Goal: Task Accomplishment & Management: Manage account settings

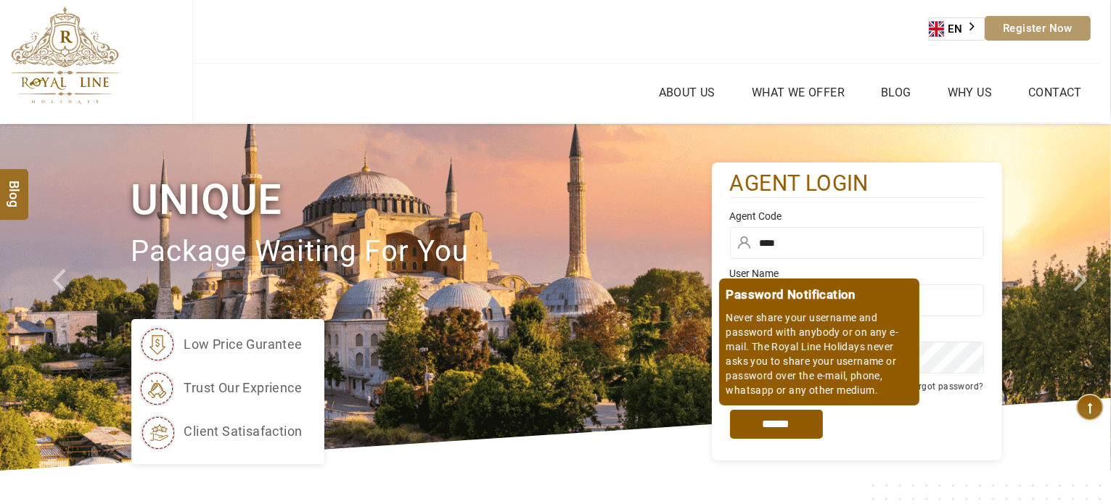
click at [752, 414] on input "*****" at bounding box center [776, 424] width 93 height 29
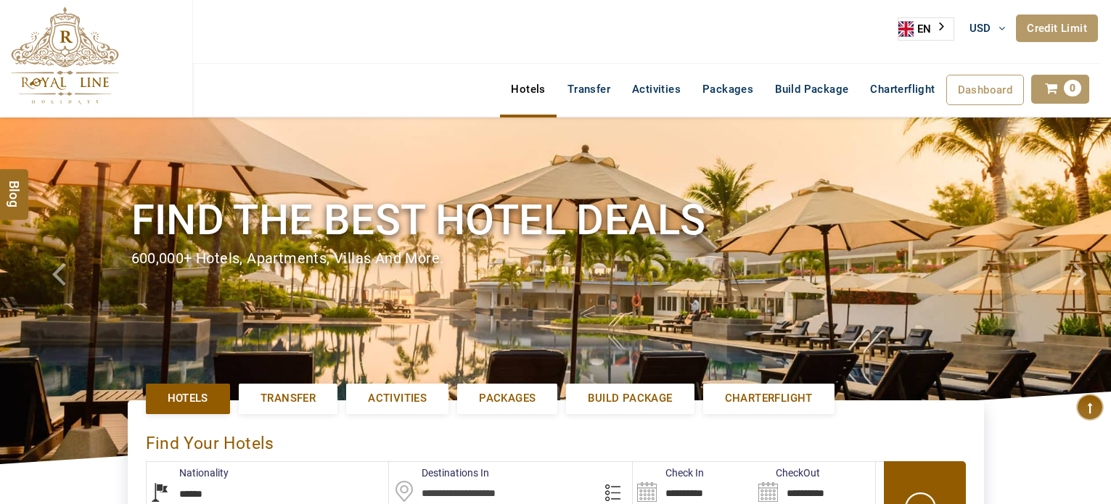
select select "******"
select select "*"
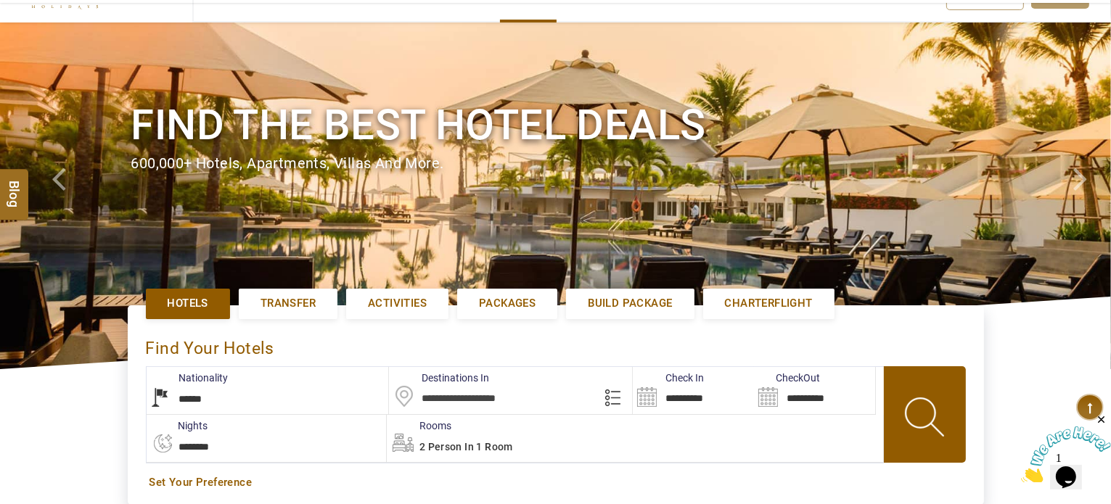
scroll to position [131, 0]
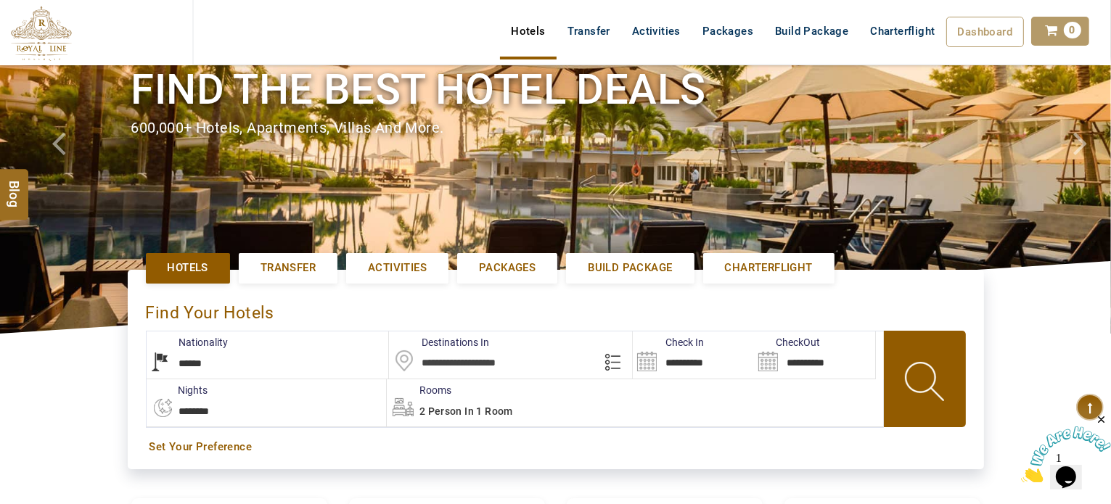
click at [462, 356] on input "text" at bounding box center [510, 355] width 243 height 47
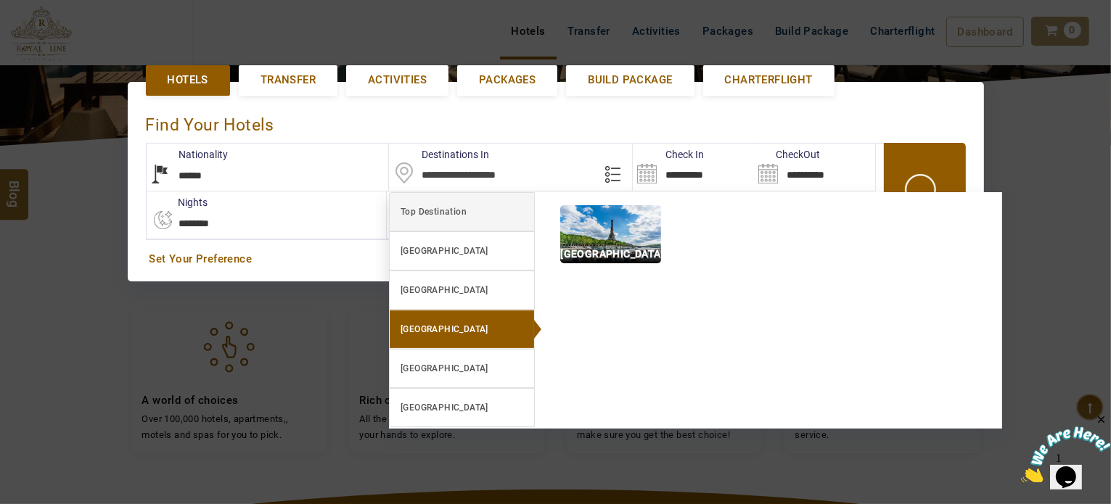
scroll to position [334, 0]
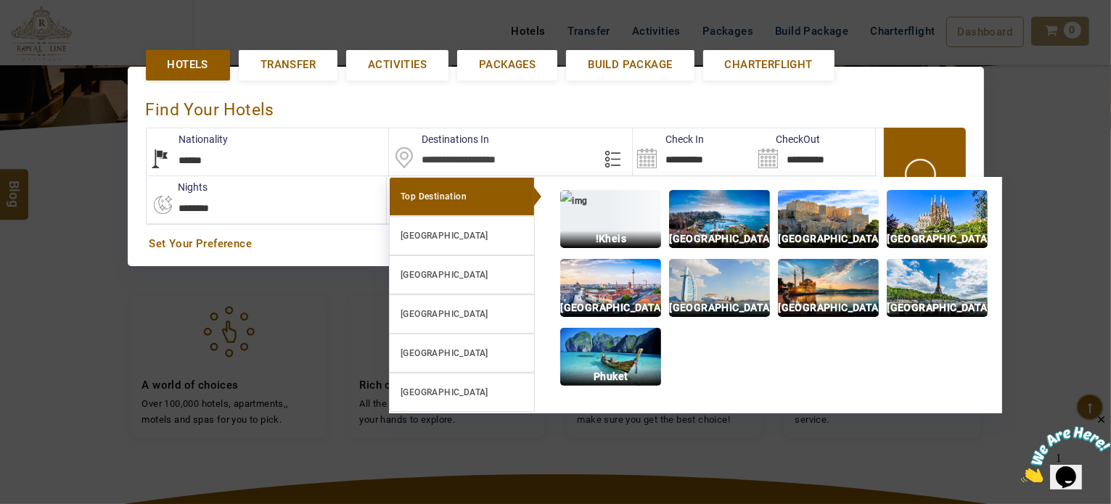
click at [511, 157] on input "text" at bounding box center [510, 151] width 243 height 47
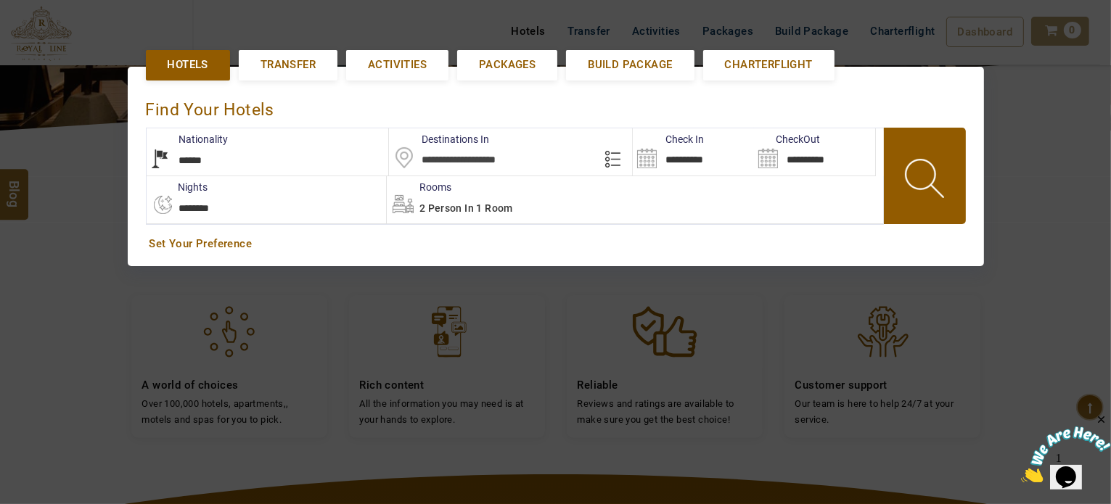
click at [511, 157] on input "text" at bounding box center [510, 151] width 243 height 47
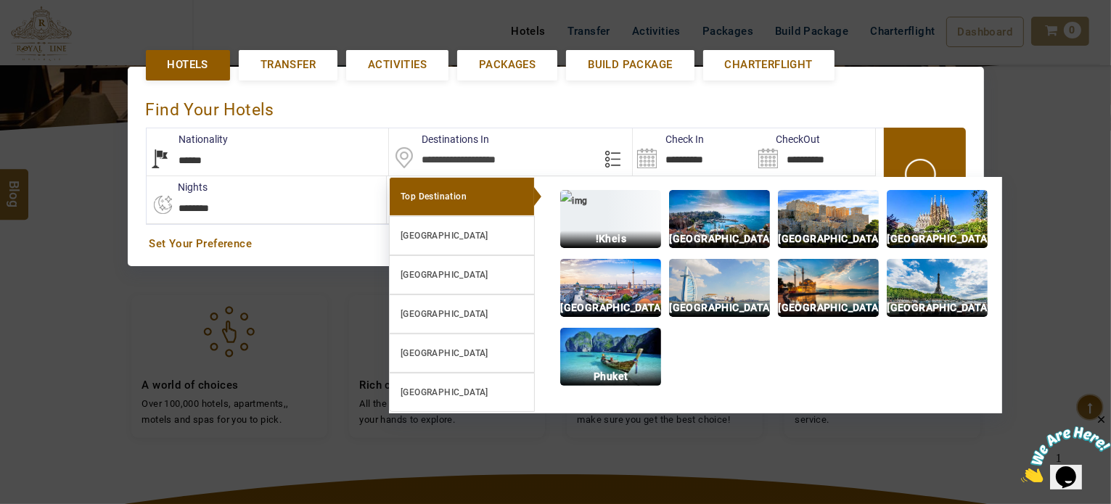
click at [853, 78] on div "**********" at bounding box center [556, 167] width 856 height 200
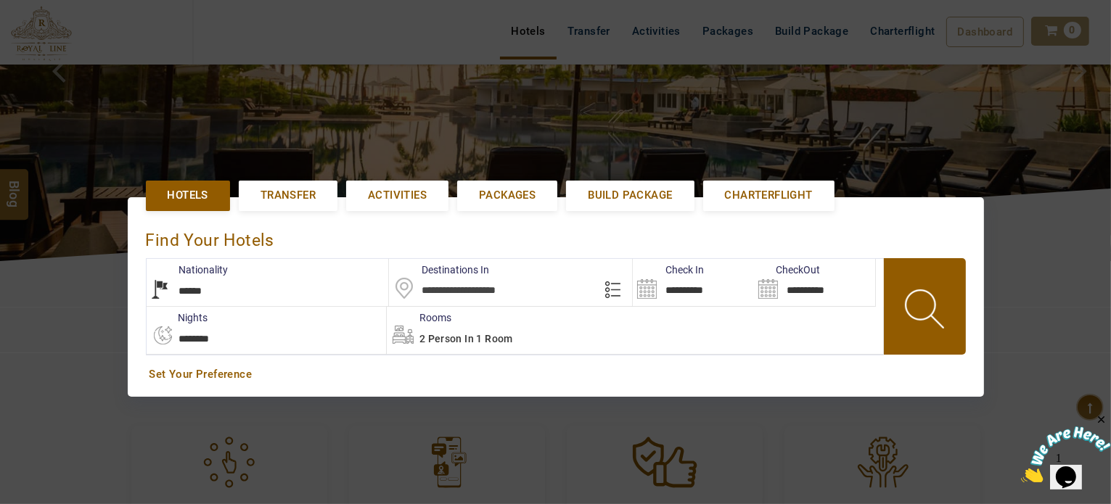
scroll to position [0, 0]
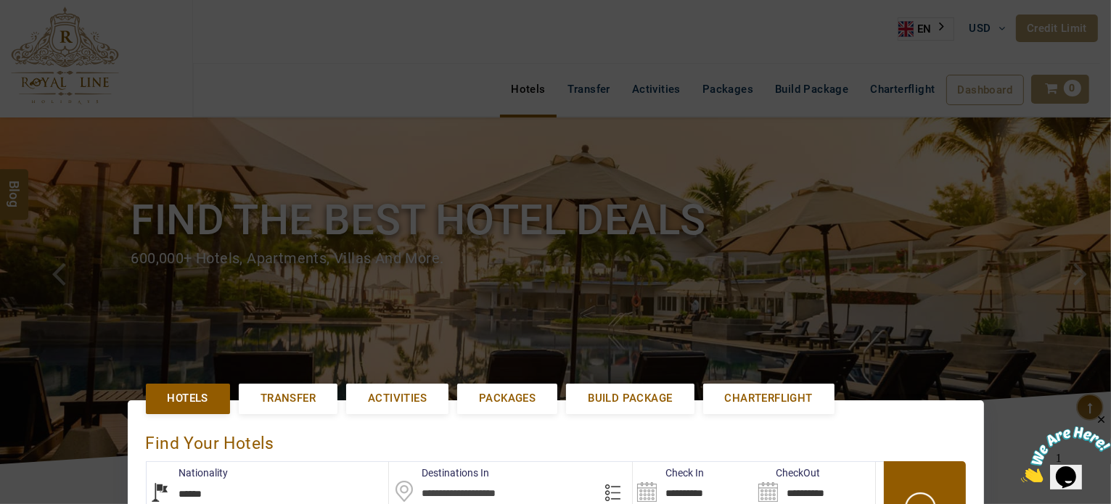
click at [607, 77] on div at bounding box center [555, 252] width 1111 height 504
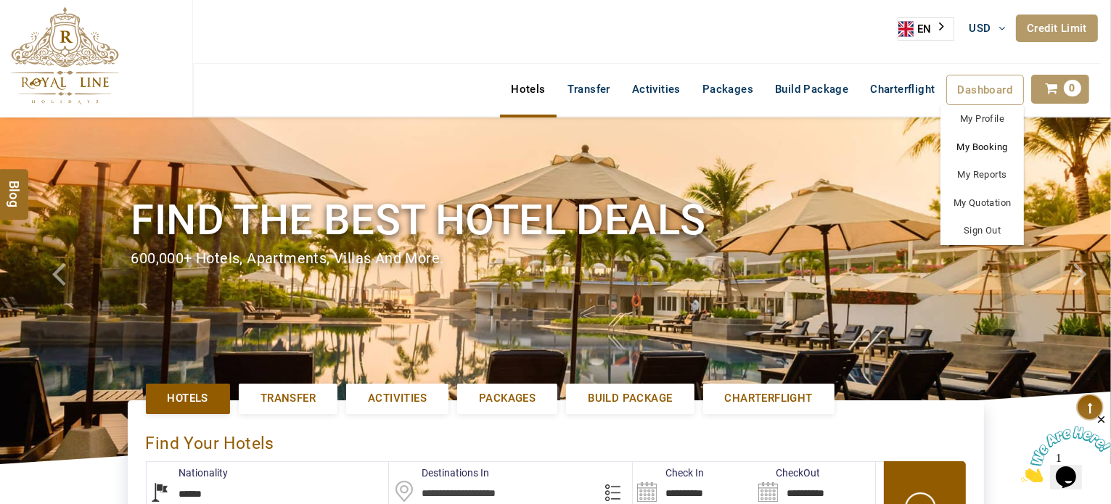
click at [993, 150] on link "My Booking" at bounding box center [981, 147] width 83 height 28
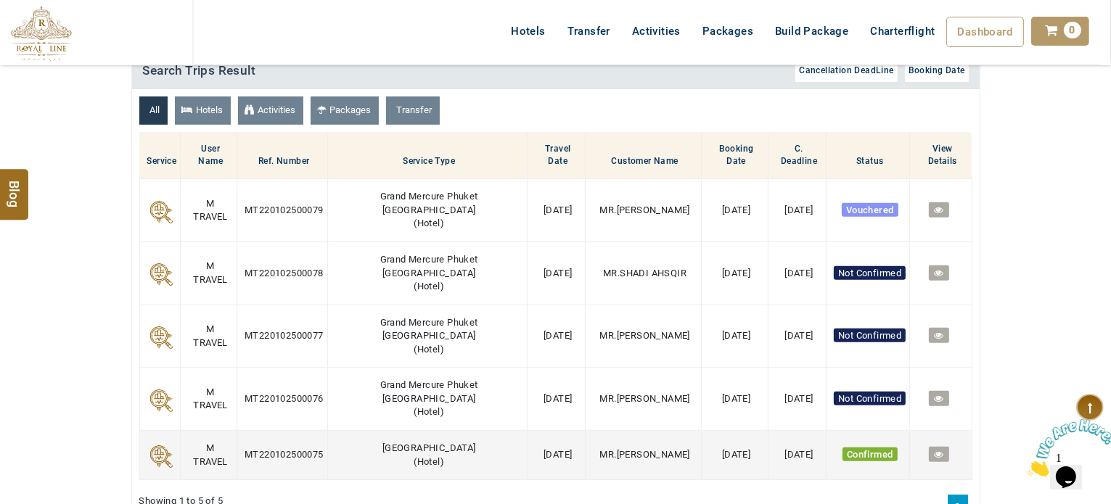
click at [941, 447] on link at bounding box center [939, 454] width 20 height 15
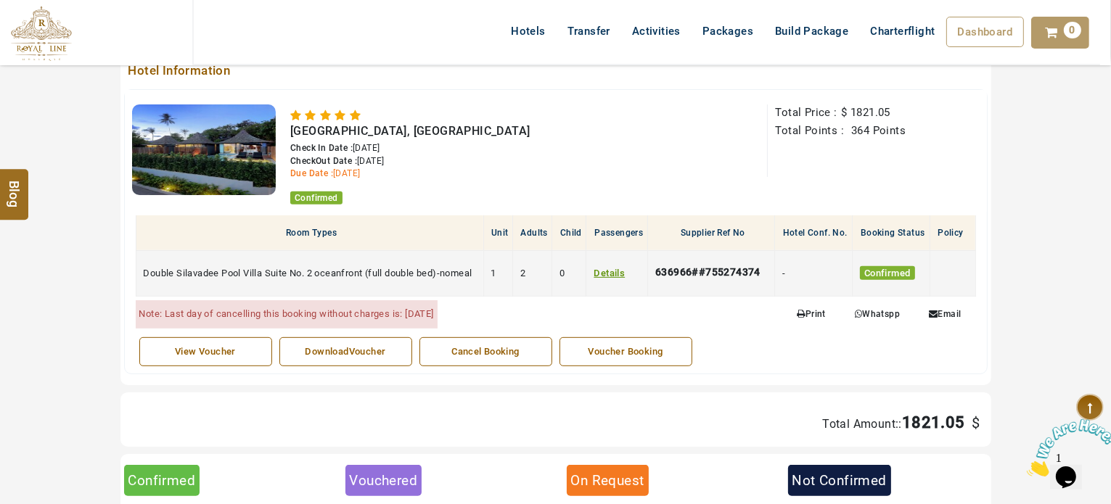
scroll to position [629, 0]
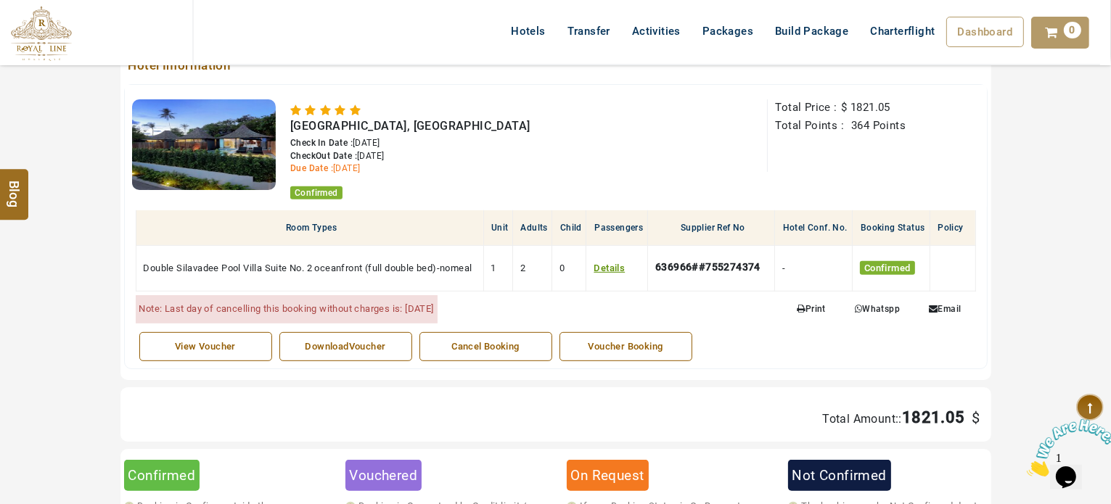
click at [664, 343] on div "Voucher Booking" at bounding box center [625, 347] width 117 height 14
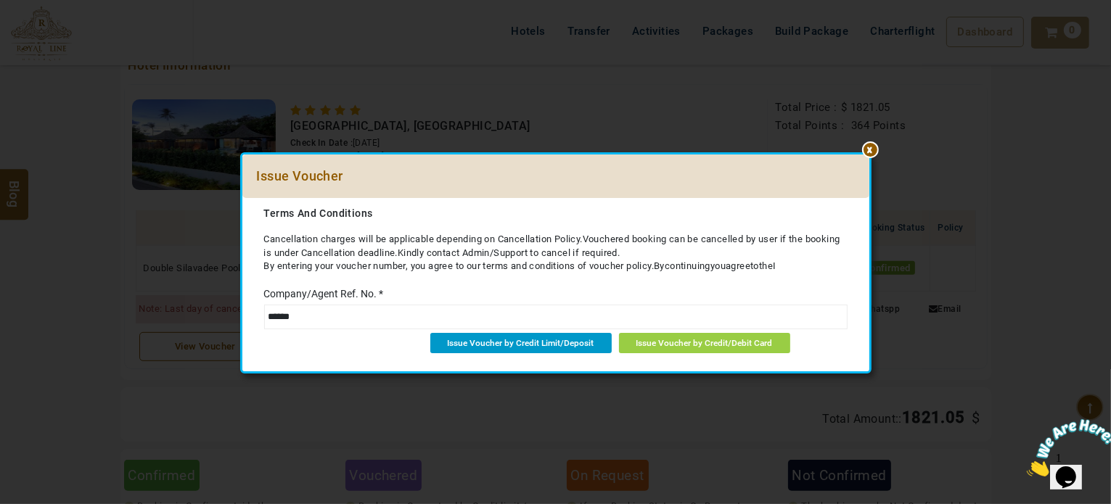
type input "******"
click at [558, 342] on span "Issue Voucher by Credit Limit/Deposit" at bounding box center [521, 343] width 147 height 10
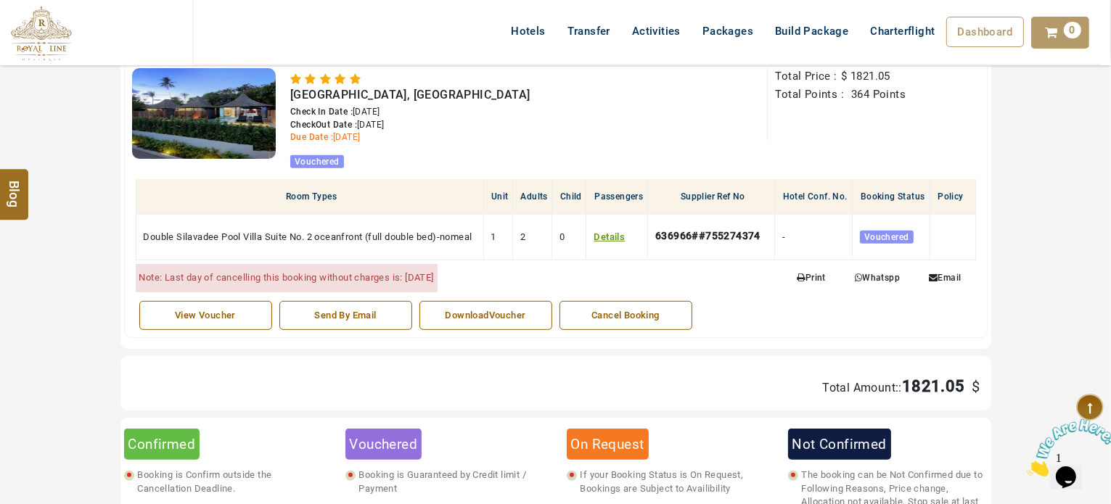
scroll to position [665, 0]
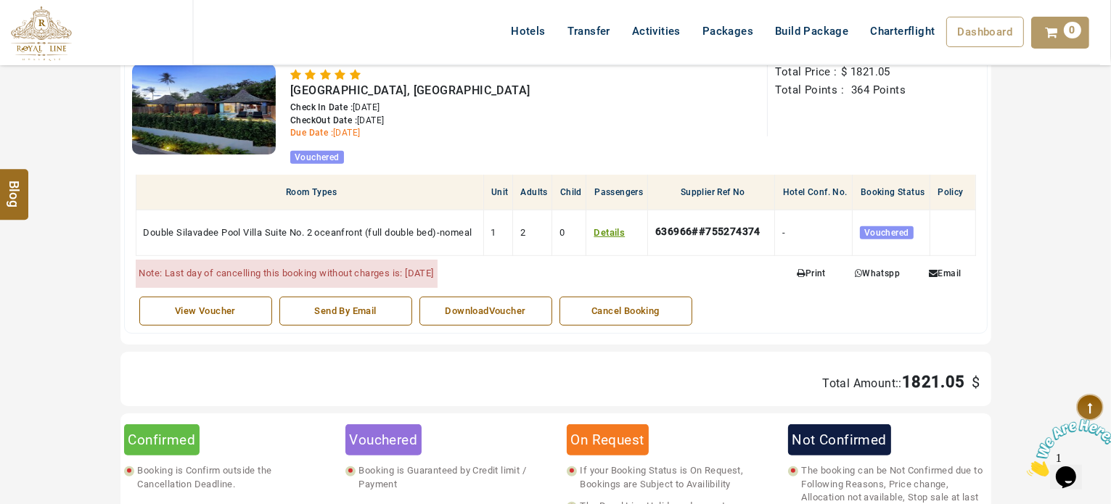
click at [501, 315] on div "DownloadVoucher" at bounding box center [485, 312] width 117 height 14
click at [849, 127] on div "Total Price : $ 1821.05 Total Points : 364 Points" at bounding box center [873, 100] width 212 height 73
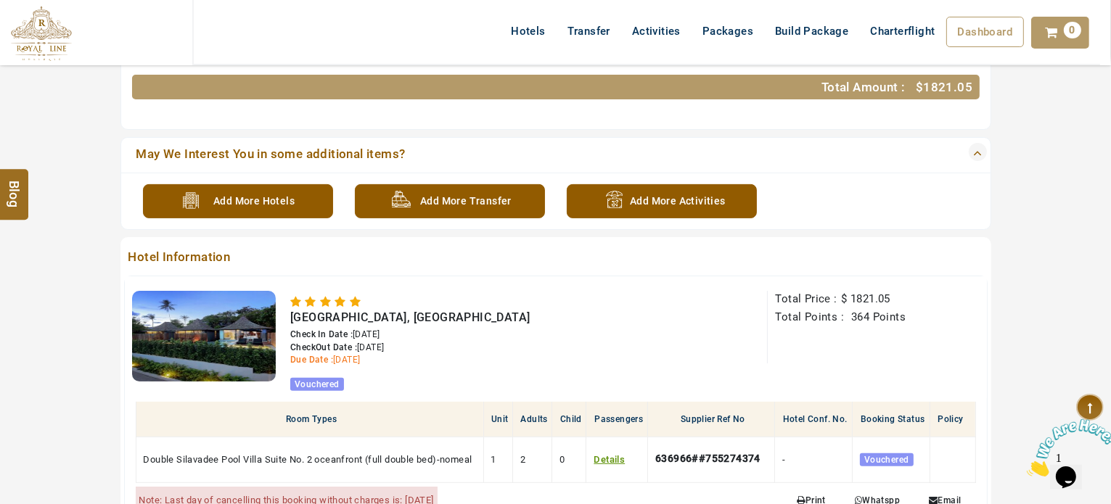
scroll to position [463, 0]
